Goal: Information Seeking & Learning: Check status

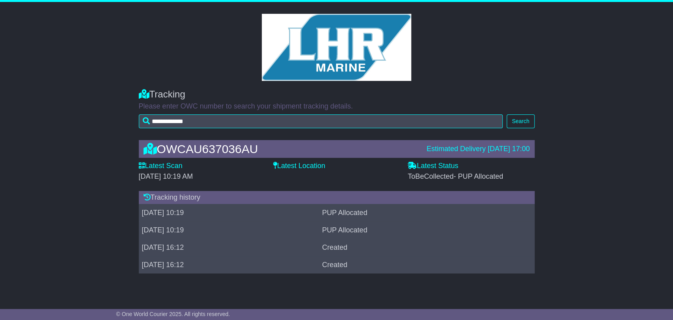
click at [464, 176] on span "- PUP Allocated" at bounding box center [479, 176] width 50 height 8
